Goal: Transaction & Acquisition: Register for event/course

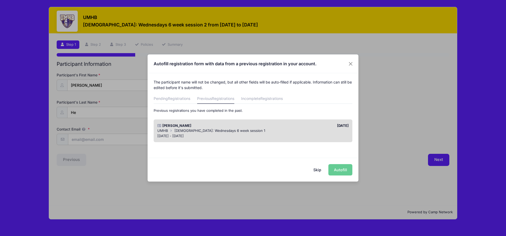
click at [245, 134] on div "[DATE] - [DATE]" at bounding box center [253, 135] width 192 height 5
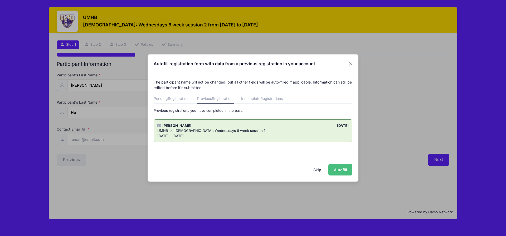
click at [338, 168] on button "Autofill" at bounding box center [341, 169] width 24 height 11
type input "[EMAIL_ADDRESS][DOMAIN_NAME]"
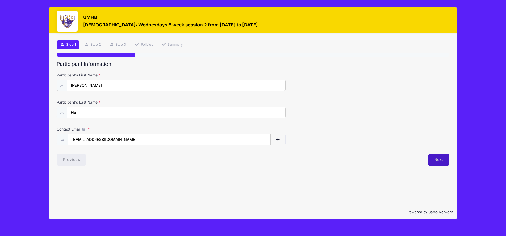
click at [439, 162] on button "Next" at bounding box center [438, 159] width 21 height 12
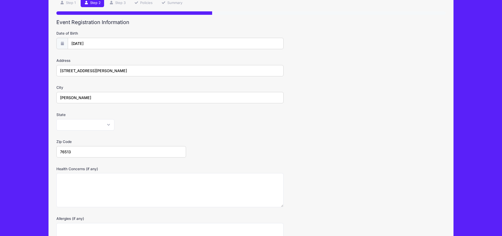
scroll to position [111, 0]
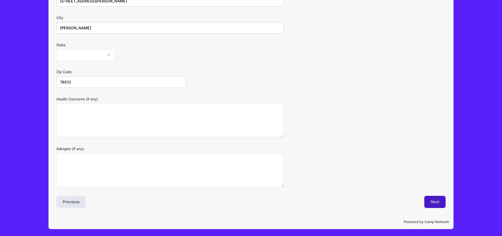
click at [439, 201] on button "Next" at bounding box center [435, 201] width 21 height 12
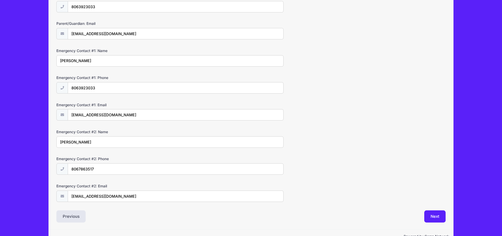
scroll to position [120, 0]
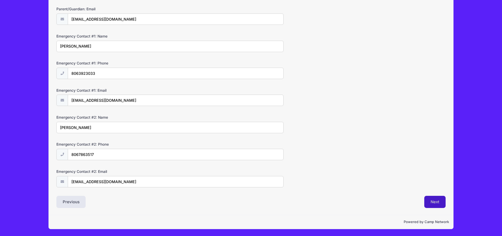
click at [438, 202] on button "Next" at bounding box center [435, 201] width 21 height 12
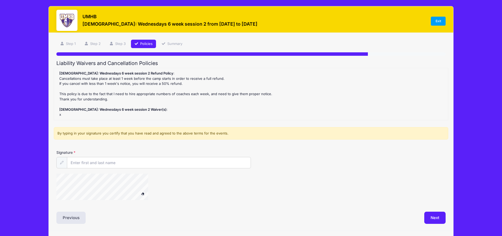
scroll to position [0, 0]
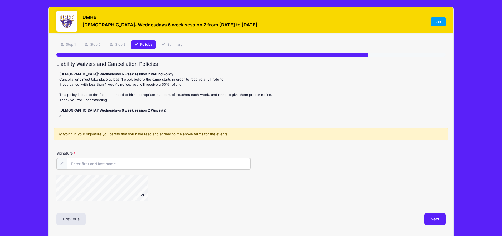
click at [79, 165] on input "Signature" at bounding box center [159, 163] width 184 height 11
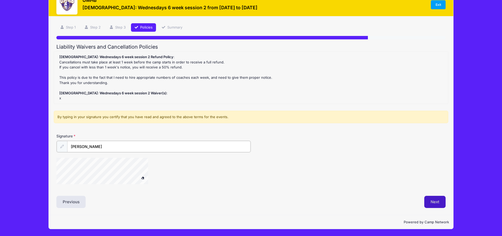
type input "Lin Gao"
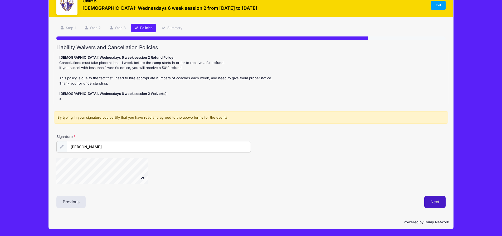
scroll to position [17, 0]
click at [433, 202] on button "Next" at bounding box center [435, 201] width 21 height 12
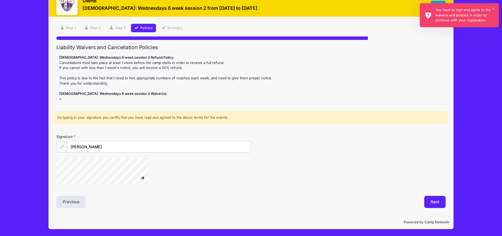
click at [494, 7] on button "×" at bounding box center [493, 8] width 3 height 3
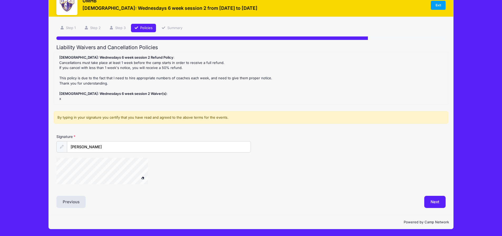
click at [144, 178] on span at bounding box center [143, 177] width 4 height 3
click at [436, 202] on button "Next" at bounding box center [435, 201] width 21 height 12
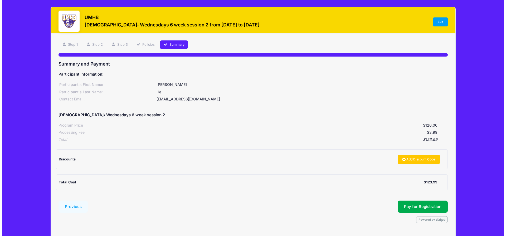
scroll to position [15, 0]
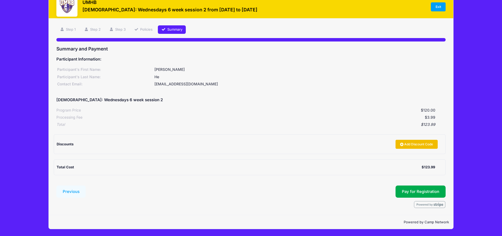
click at [409, 146] on link "Add Discount Code" at bounding box center [417, 144] width 42 height 9
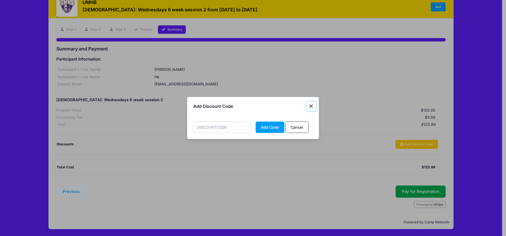
click at [311, 105] on button "Close" at bounding box center [311, 105] width 9 height 9
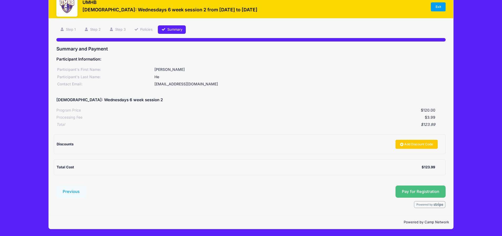
click at [424, 191] on button "Pay for Registration" at bounding box center [421, 191] width 50 height 12
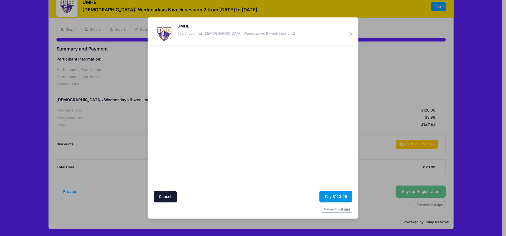
click at [330, 196] on button "Pay $123.99" at bounding box center [336, 196] width 33 height 11
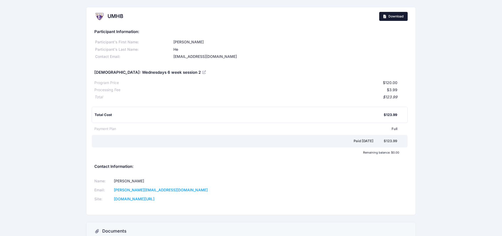
click at [399, 15] on span "Download" at bounding box center [396, 16] width 15 height 4
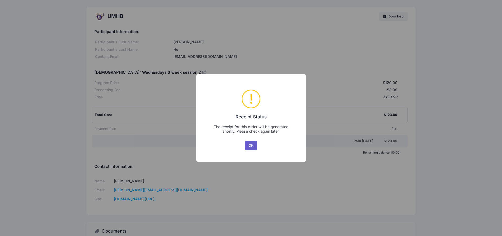
click at [251, 146] on button "OK" at bounding box center [251, 145] width 13 height 9
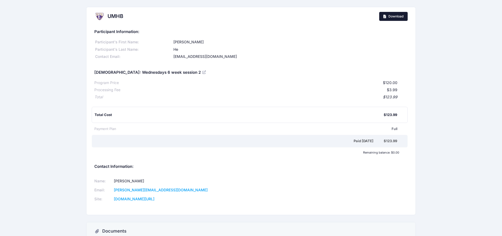
click at [396, 15] on span "Download" at bounding box center [396, 16] width 15 height 4
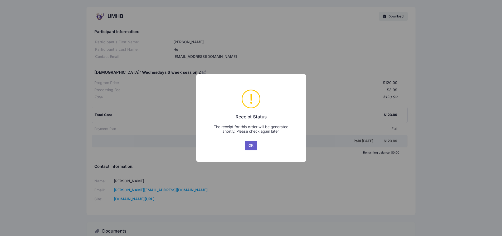
click at [248, 147] on button "OK" at bounding box center [251, 145] width 13 height 9
